Goal: Information Seeking & Learning: Check status

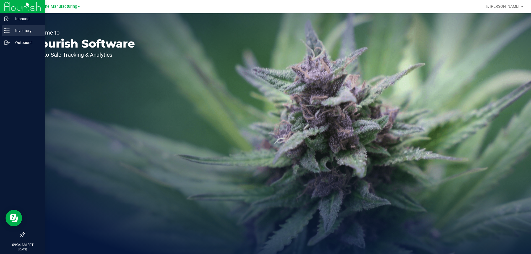
click at [27, 30] on p "Inventory" at bounding box center [26, 30] width 33 height 7
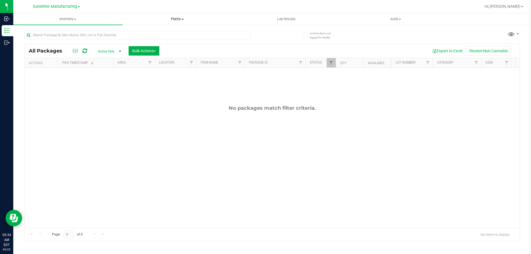
click at [159, 19] on span "Plants" at bounding box center [177, 19] width 109 height 5
click at [140, 33] on span "All plants" at bounding box center [138, 33] width 32 height 5
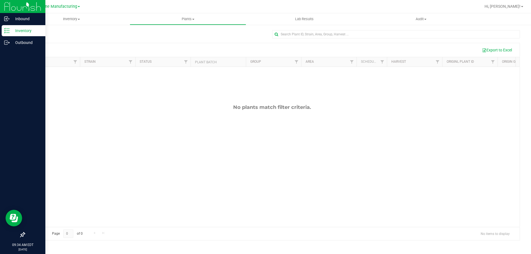
click at [19, 4] on img at bounding box center [22, 6] width 37 height 13
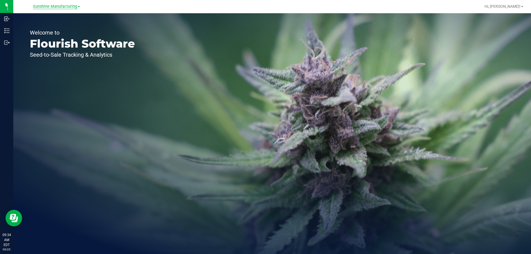
click at [64, 8] on span "Sunshine Manufacturing" at bounding box center [55, 6] width 44 height 5
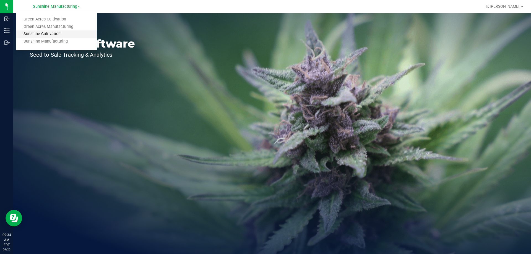
click at [60, 35] on link "Sunshine Cultivation" at bounding box center [56, 33] width 81 height 7
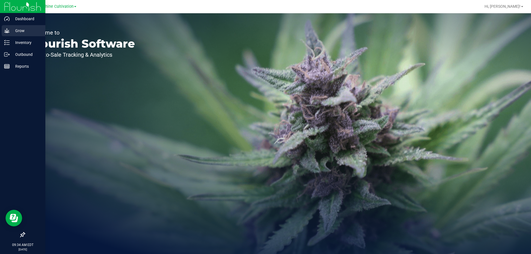
click at [3, 30] on div "Grow" at bounding box center [24, 30] width 44 height 11
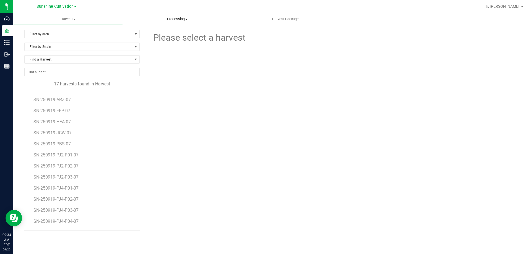
click at [189, 19] on span "Processing" at bounding box center [177, 19] width 109 height 5
click at [159, 45] on span "Completed harvests" at bounding box center [147, 46] width 51 height 5
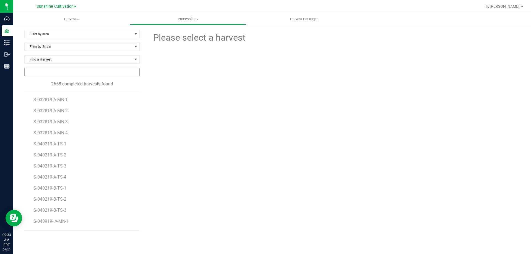
click at [112, 72] on input "NO DATA FOUND" at bounding box center [82, 72] width 115 height 8
click at [47, 70] on input "S-240607" at bounding box center [82, 72] width 115 height 8
type input "S"
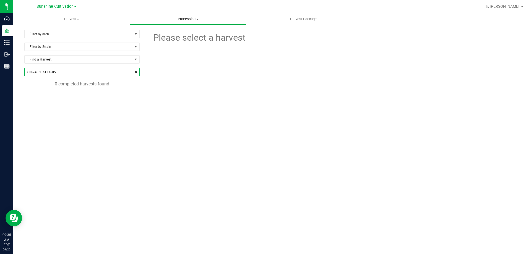
type input "SN-240607-PBS-05"
click at [185, 19] on span "Processing" at bounding box center [188, 19] width 116 height 5
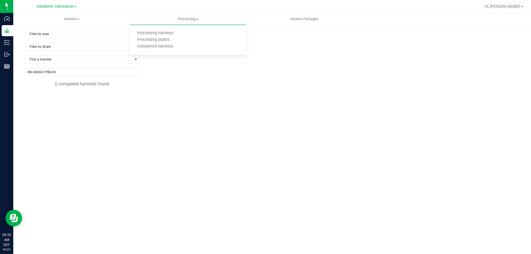
click at [111, 108] on div "Filter by area Filter by area All Cure Room Curing Drying North Drying South Fl…" at bounding box center [86, 113] width 124 height 166
click at [322, 19] on span "Harvest Packages" at bounding box center [303, 19] width 43 height 5
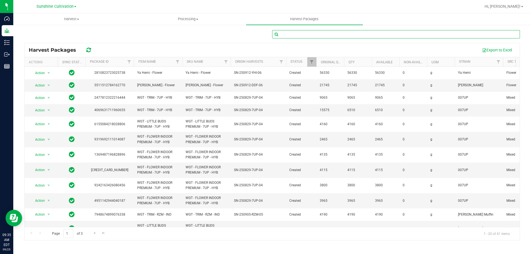
click at [314, 31] on input "text" at bounding box center [396, 34] width 248 height 8
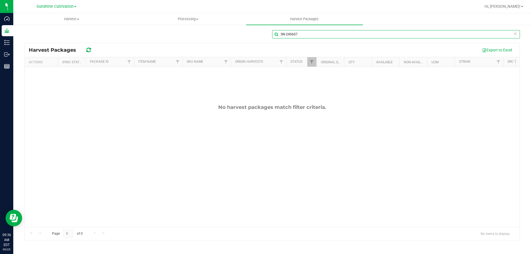
type input "SN-240607"
click at [100, 28] on div "SN-240607 Harvest Packages Export to Excel Actions Sync Status Package ID Item …" at bounding box center [271, 110] width 517 height 173
click at [83, 20] on span "Harvest" at bounding box center [72, 19] width 116 height 5
click at [175, 18] on span "Processing" at bounding box center [188, 19] width 116 height 5
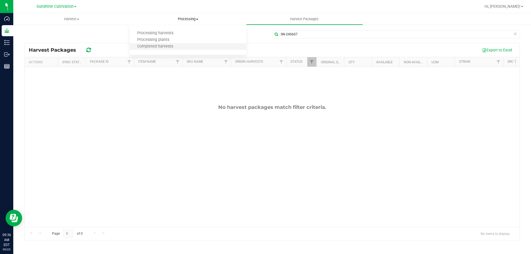
click at [185, 44] on li "Completed harvests" at bounding box center [188, 46] width 116 height 7
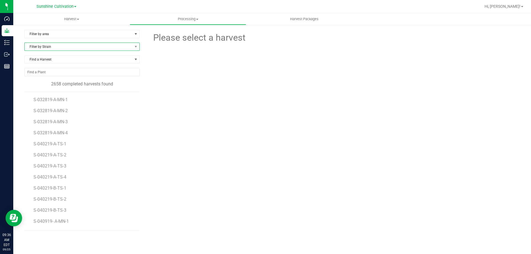
click at [82, 49] on span "Filter by Strain" at bounding box center [79, 47] width 108 height 8
click at [135, 45] on span at bounding box center [136, 47] width 4 height 4
click at [128, 59] on span "Find a Harvest" at bounding box center [79, 60] width 108 height 8
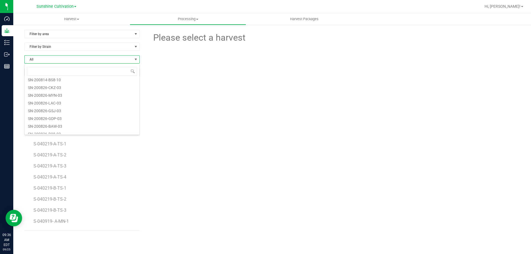
scroll to position [0, 0]
click at [135, 57] on span at bounding box center [136, 59] width 4 height 4
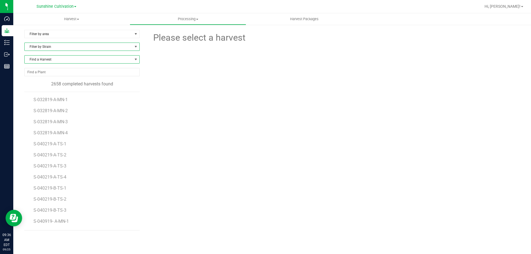
click at [133, 50] on span at bounding box center [135, 47] width 7 height 8
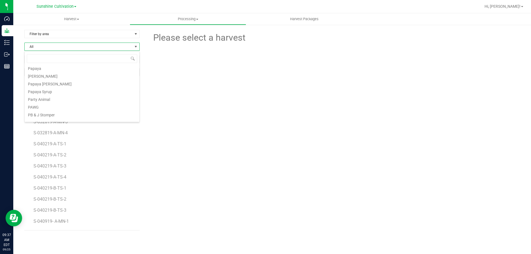
scroll to position [8209, 0]
click at [95, 109] on li "PB & Smelly" at bounding box center [82, 111] width 115 height 8
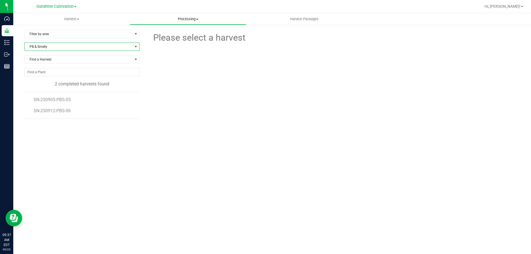
click at [187, 18] on span "Processing" at bounding box center [188, 19] width 116 height 5
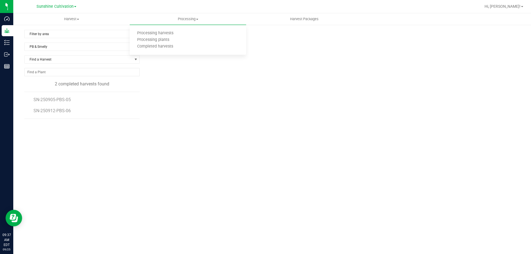
click at [184, 129] on div "Please select a harvest" at bounding box center [333, 113] width 371 height 166
click at [297, 19] on span "Harvest Packages" at bounding box center [303, 19] width 43 height 5
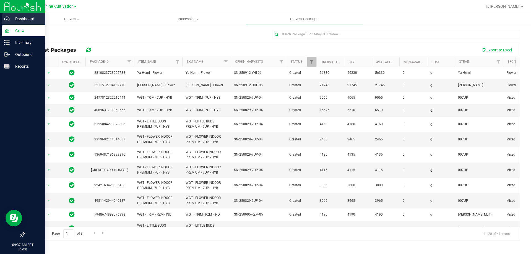
click at [14, 18] on p "Dashboard" at bounding box center [26, 18] width 33 height 7
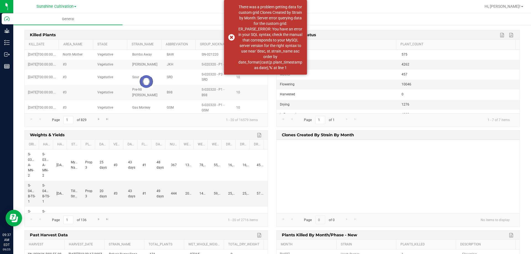
click at [365, 8] on div at bounding box center [290, 6] width 382 height 11
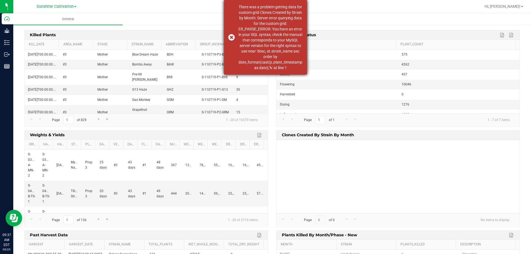
click at [230, 38] on div "There was a problem getting data for custom grid Clones Created by Strain by Mo…" at bounding box center [265, 37] width 83 height 75
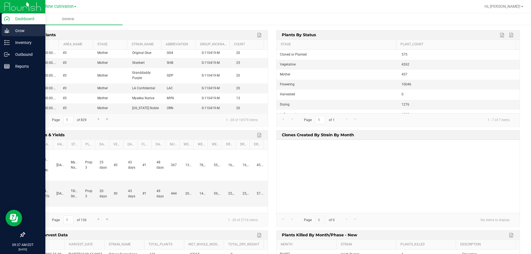
click at [7, 30] on icon at bounding box center [7, 31] width 6 height 6
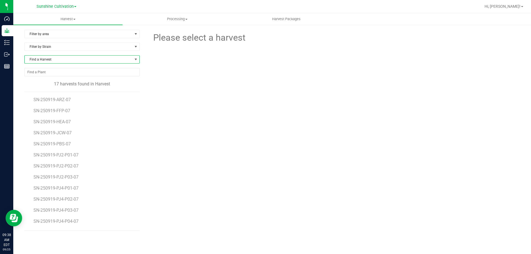
click at [134, 59] on span at bounding box center [136, 59] width 4 height 4
click at [201, 19] on span "Processing" at bounding box center [177, 19] width 109 height 5
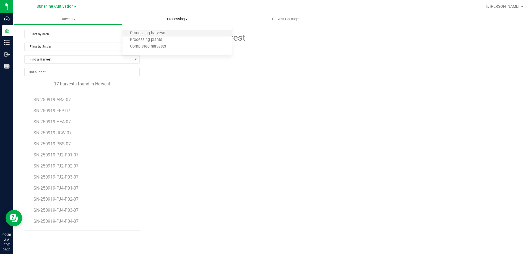
click at [174, 34] on li "Processing harvests" at bounding box center [176, 33] width 109 height 7
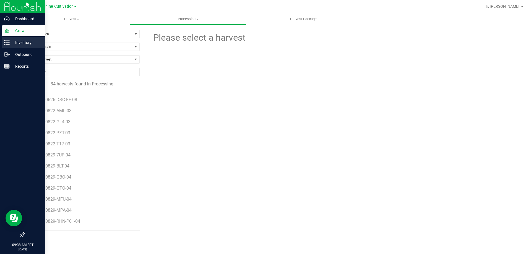
click at [22, 40] on p "Inventory" at bounding box center [26, 42] width 33 height 7
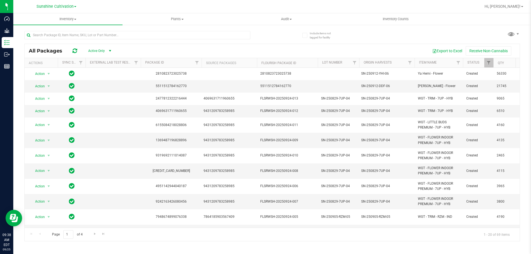
click at [208, 5] on div at bounding box center [290, 6] width 382 height 11
click at [184, 16] on uib-tab-heading "Plants All plants Waste log" at bounding box center [177, 19] width 109 height 11
click at [272, 22] on uib-tab-heading "Audit Inventory auditing Package history" at bounding box center [286, 19] width 109 height 11
click at [276, 33] on span "Inventory auditing" at bounding box center [255, 33] width 47 height 5
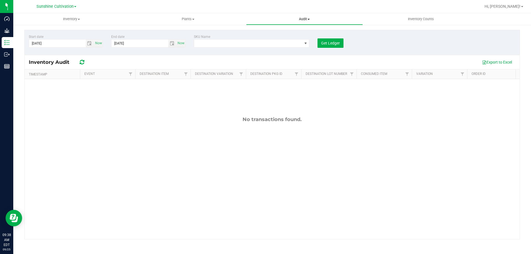
click at [291, 21] on span "Audit" at bounding box center [304, 19] width 116 height 5
click at [274, 41] on span "Package history" at bounding box center [268, 40] width 44 height 5
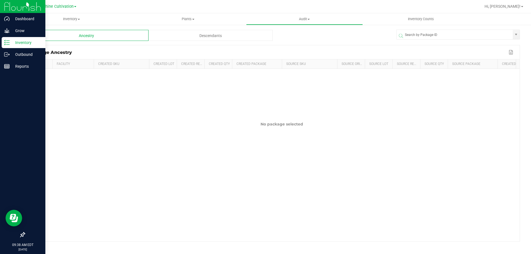
click at [10, 40] on p "Inventory" at bounding box center [26, 42] width 33 height 7
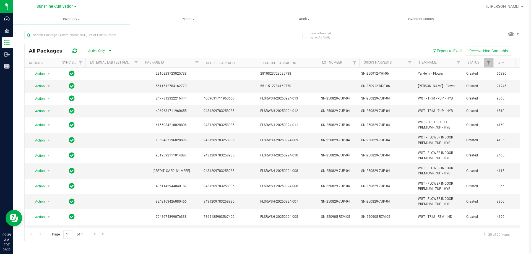
click at [298, 2] on div at bounding box center [290, 6] width 382 height 11
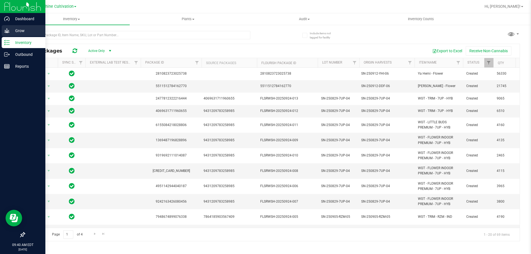
click at [9, 30] on icon at bounding box center [7, 31] width 6 height 6
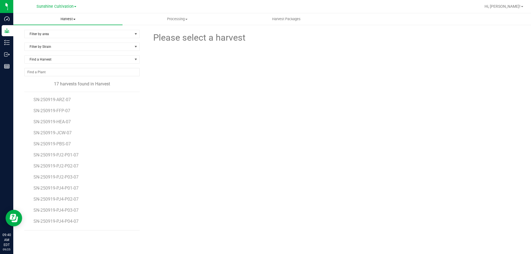
click at [68, 18] on span "Harvest" at bounding box center [67, 19] width 109 height 5
click at [159, 18] on span "Processing" at bounding box center [177, 19] width 109 height 5
click at [155, 46] on span "Completed harvests" at bounding box center [147, 46] width 51 height 5
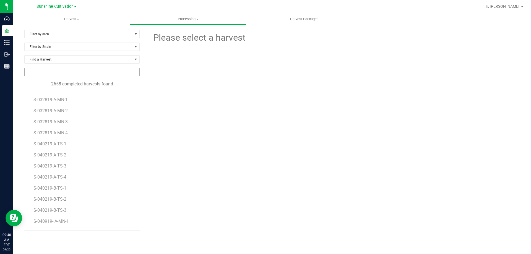
click at [79, 70] on input "NO DATA FOUND" at bounding box center [82, 72] width 115 height 8
paste input "SN-240607-PBS-05"
click at [27, 72] on input "SN-240607-PBS-05" at bounding box center [82, 72] width 115 height 8
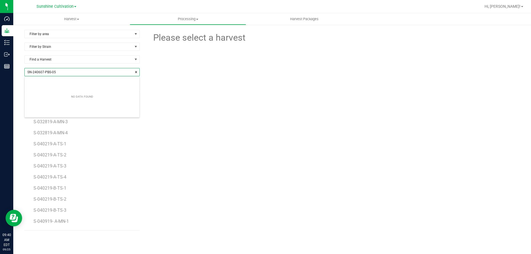
click at [74, 75] on input "SN-240607-PBS-05" at bounding box center [82, 72] width 115 height 8
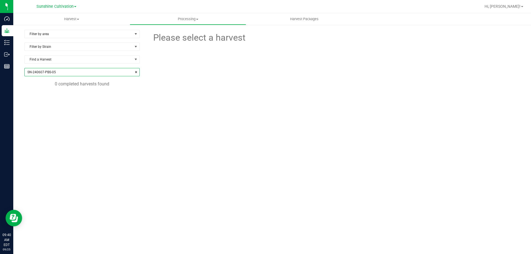
click at [27, 72] on input "SN-240607-PBS-05" at bounding box center [82, 72] width 115 height 8
click at [71, 73] on input "SN-240607-PBS-05" at bounding box center [82, 72] width 115 height 8
type input "SN-240607-PBS-05"
click at [184, 18] on span "Processing" at bounding box center [188, 19] width 116 height 5
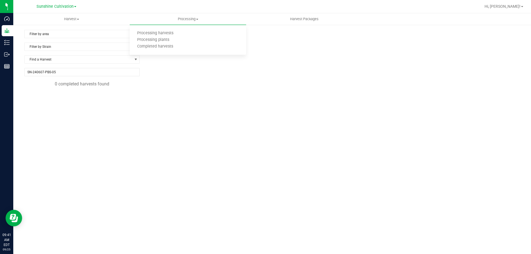
click at [158, 88] on div at bounding box center [334, 75] width 380 height 61
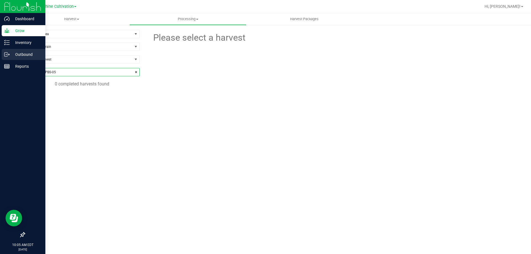
drag, startPoint x: 79, startPoint y: 74, endPoint x: 0, endPoint y: 59, distance: 80.0
click at [0, 59] on div "Dashboard Grow Inventory Outbound Reports 10:05 AM EDT [DATE] 09/25 Sunshine Cu…" at bounding box center [265, 127] width 531 height 254
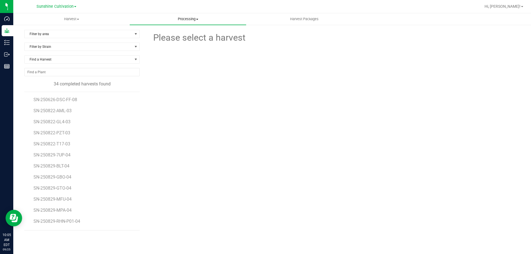
click at [191, 20] on span "Processing" at bounding box center [188, 19] width 116 height 5
click at [176, 48] on span "Completed harvests" at bounding box center [155, 46] width 51 height 5
click at [89, 72] on input "NO DATA FOUND" at bounding box center [82, 72] width 115 height 8
paste input "SN-250627-GPE-03"
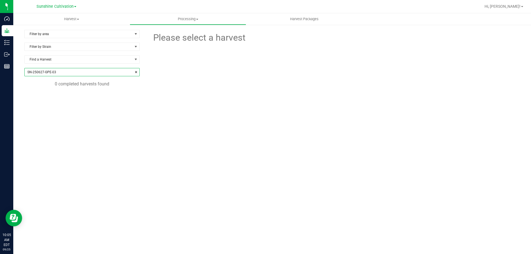
click at [83, 69] on input "SN-250627-GPE-03" at bounding box center [82, 72] width 115 height 8
type input "SN-250627-GPE-03"
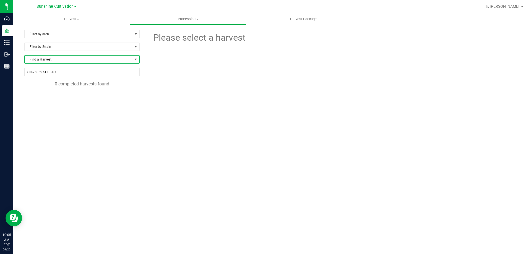
click at [77, 58] on span "Find a Harvest" at bounding box center [79, 60] width 108 height 8
click at [79, 48] on span "Filter by Strain" at bounding box center [79, 47] width 108 height 8
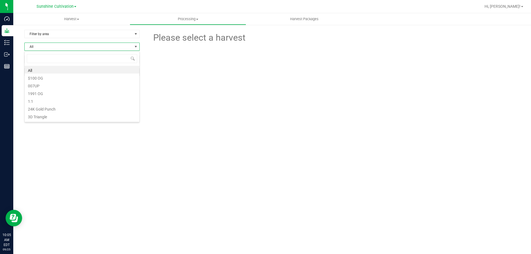
click at [79, 48] on span "All" at bounding box center [79, 47] width 108 height 8
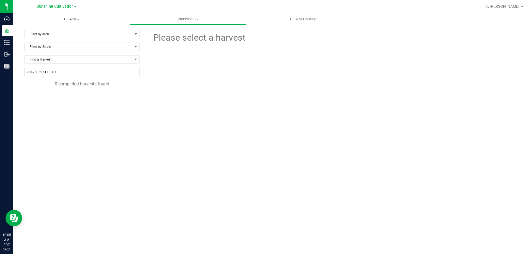
click at [82, 20] on span "Harvest" at bounding box center [71, 19] width 116 height 5
click at [79, 20] on span "Harvest" at bounding box center [71, 19] width 116 height 5
click at [191, 21] on span "Processing" at bounding box center [188, 19] width 116 height 5
click at [159, 45] on span "Completed harvests" at bounding box center [155, 46] width 51 height 5
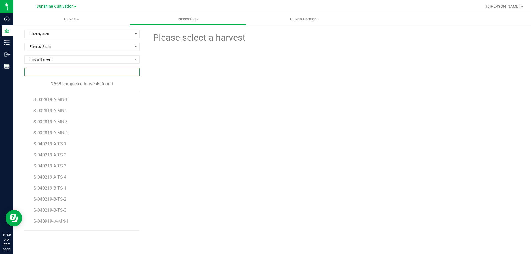
click at [64, 72] on input "NO DATA FOUND" at bounding box center [82, 72] width 115 height 8
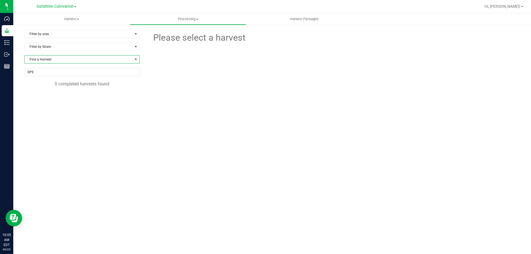
click at [75, 58] on span "Find a Harvest" at bounding box center [79, 60] width 108 height 8
click at [75, 46] on span "Filter by Strain" at bounding box center [79, 47] width 108 height 8
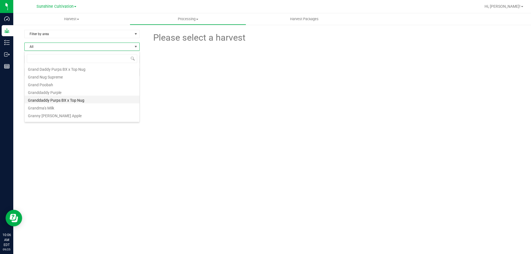
scroll to position [5114, 0]
click at [85, 119] on li "Grape Essence" at bounding box center [82, 118] width 115 height 8
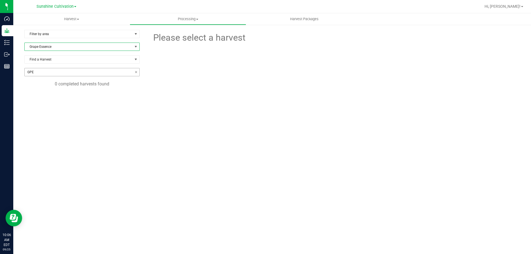
click at [82, 75] on input "GPE" at bounding box center [82, 72] width 115 height 8
type input "G"
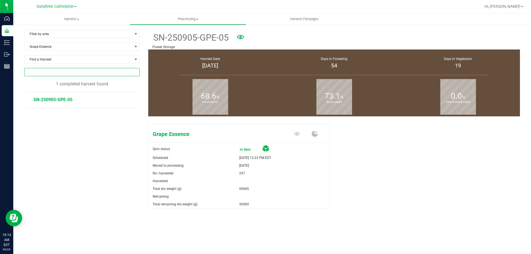
paste input "SN-250627-MBL-03"
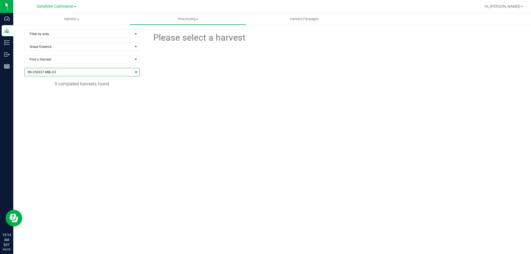
click at [88, 71] on input "SN-250627-MBL-03" at bounding box center [82, 72] width 115 height 8
type input "SN-250627-MBL-03"
click at [199, 24] on uib-tab-heading "Processing Processing harvests Processing plants Completed harvests" at bounding box center [188, 19] width 116 height 11
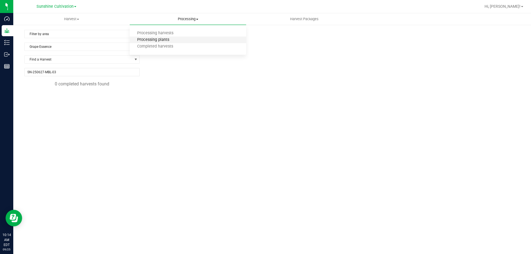
click at [156, 42] on span "Processing plants" at bounding box center [153, 40] width 47 height 5
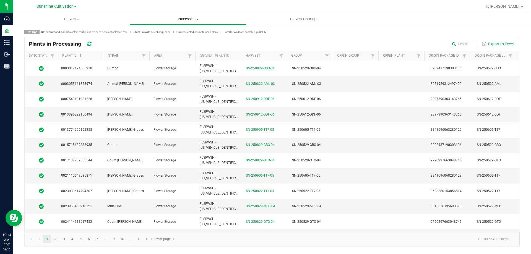
click at [187, 20] on span "Processing" at bounding box center [188, 19] width 116 height 5
click at [172, 33] on span "Processing harvests" at bounding box center [155, 33] width 51 height 5
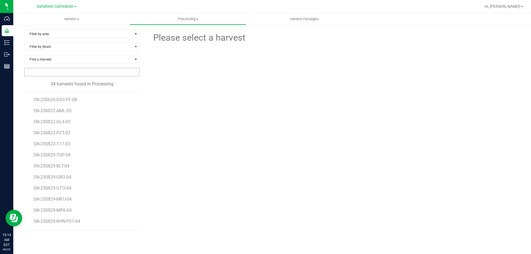
click at [100, 71] on input "NO DATA FOUND" at bounding box center [82, 72] width 115 height 8
paste input "SN-250627-MBL-03"
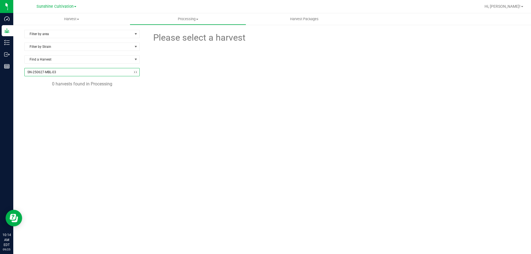
click at [100, 71] on input "SN-250627-MBL-03" at bounding box center [82, 72] width 115 height 8
type input "SN-250627-MBL-03"
click at [78, 15] on uib-tab-heading "Harvest Harvests Harvested plants" at bounding box center [71, 19] width 116 height 12
click at [75, 18] on span "Harvest" at bounding box center [71, 19] width 116 height 5
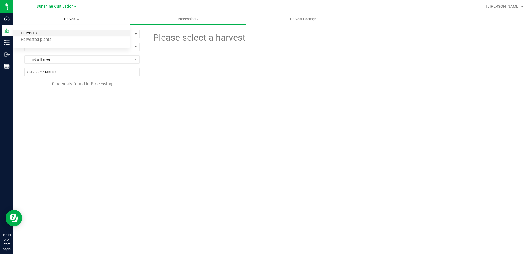
click at [43, 34] on span "Harvests" at bounding box center [28, 33] width 31 height 5
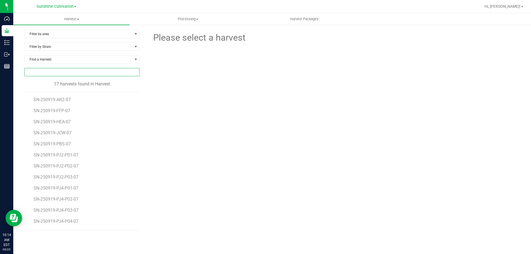
click at [118, 71] on input "NO DATA FOUND" at bounding box center [82, 72] width 115 height 8
paste input "SN-250627-MBL-03"
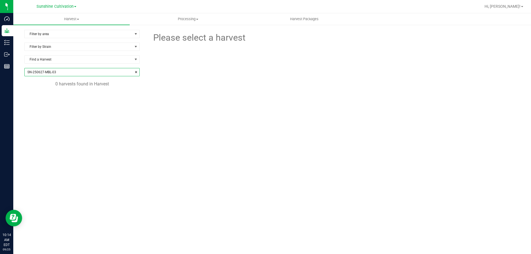
click at [118, 71] on input "SN-250627-MBL-03" at bounding box center [82, 72] width 115 height 8
type input "SN-250627-MBL-03"
